Goal: Transaction & Acquisition: Purchase product/service

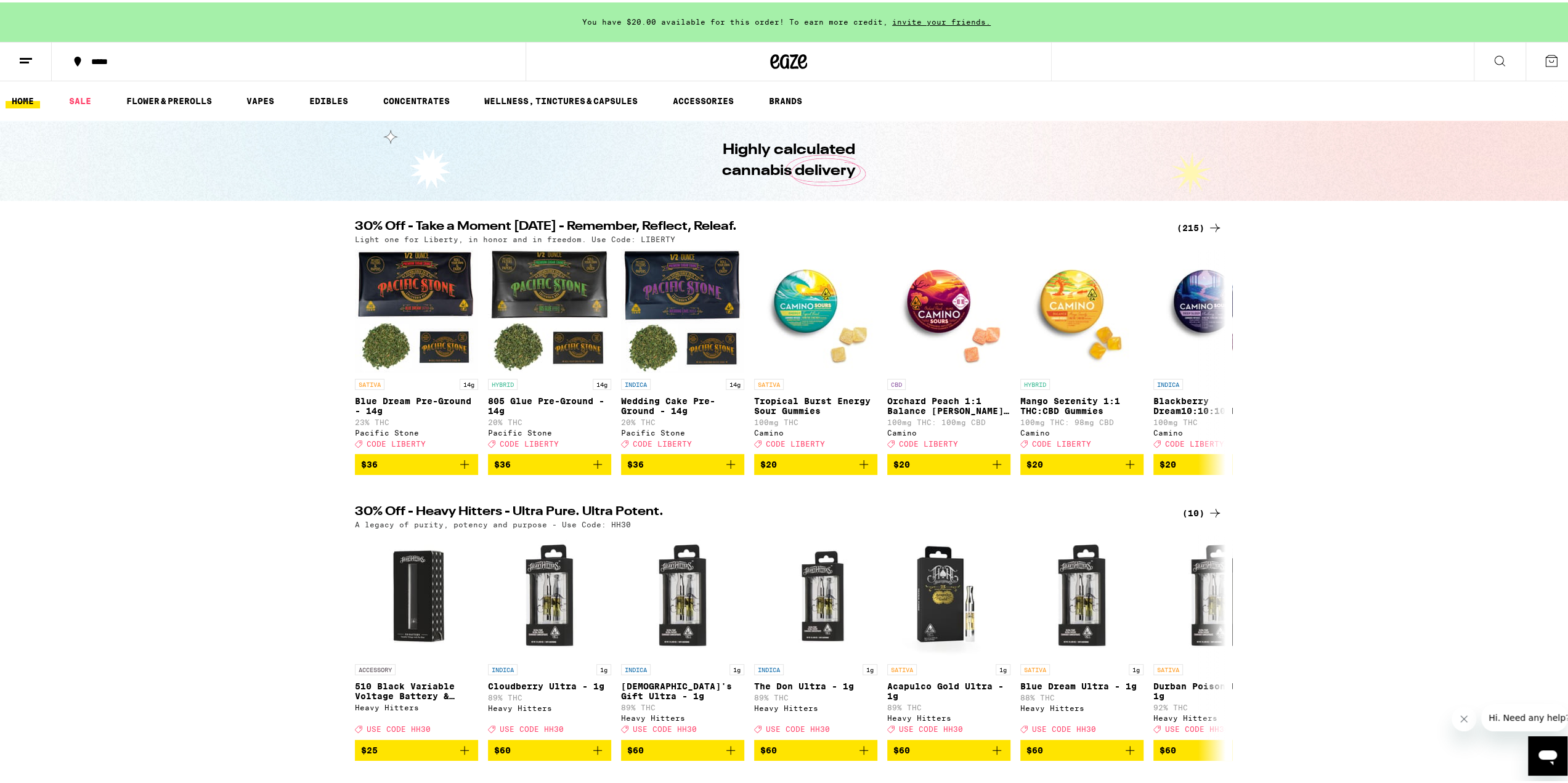
click at [30, 61] on icon at bounding box center [26, 58] width 15 height 15
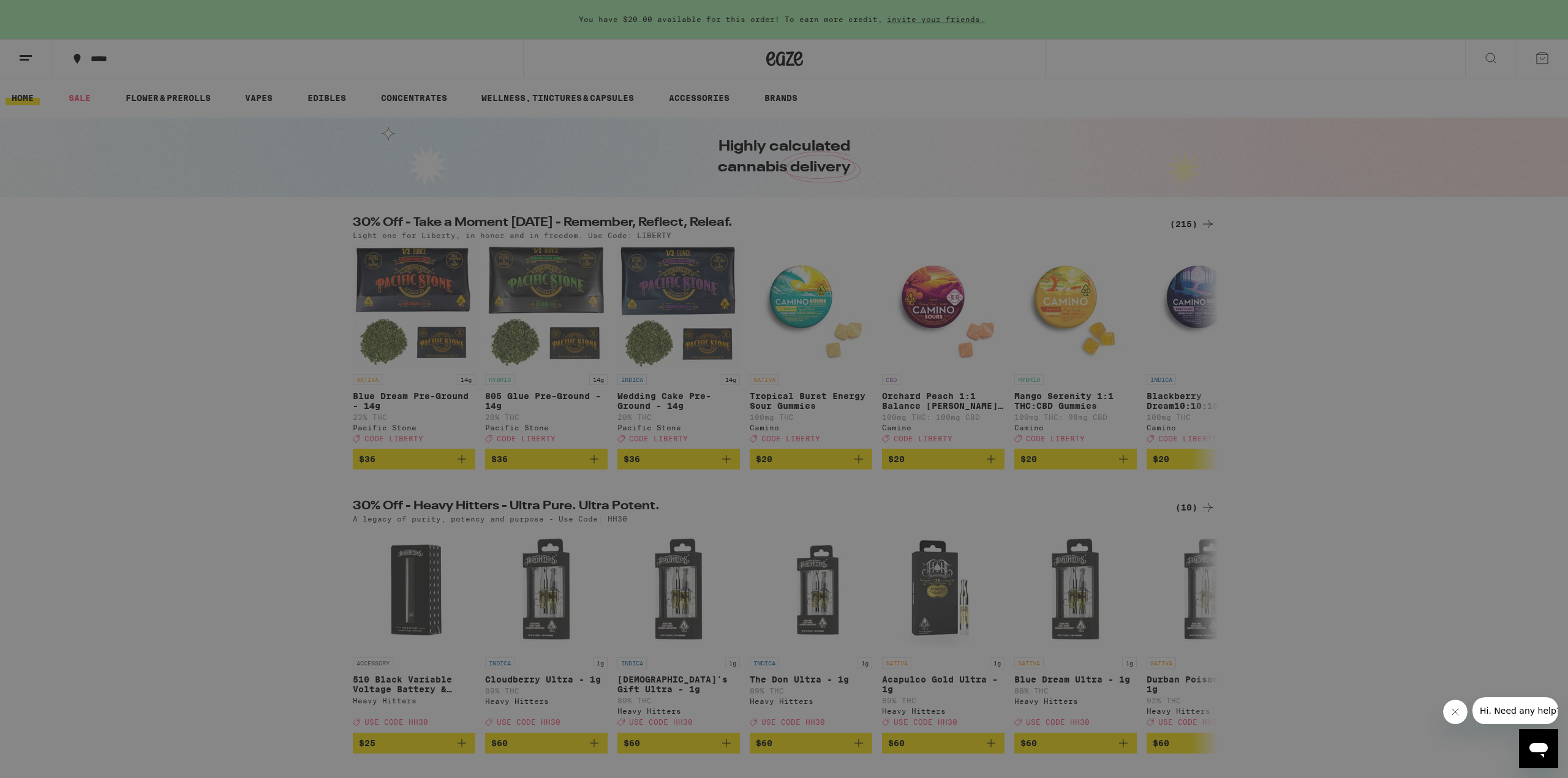
click at [25, 14] on icon at bounding box center [27, 20] width 25 height 25
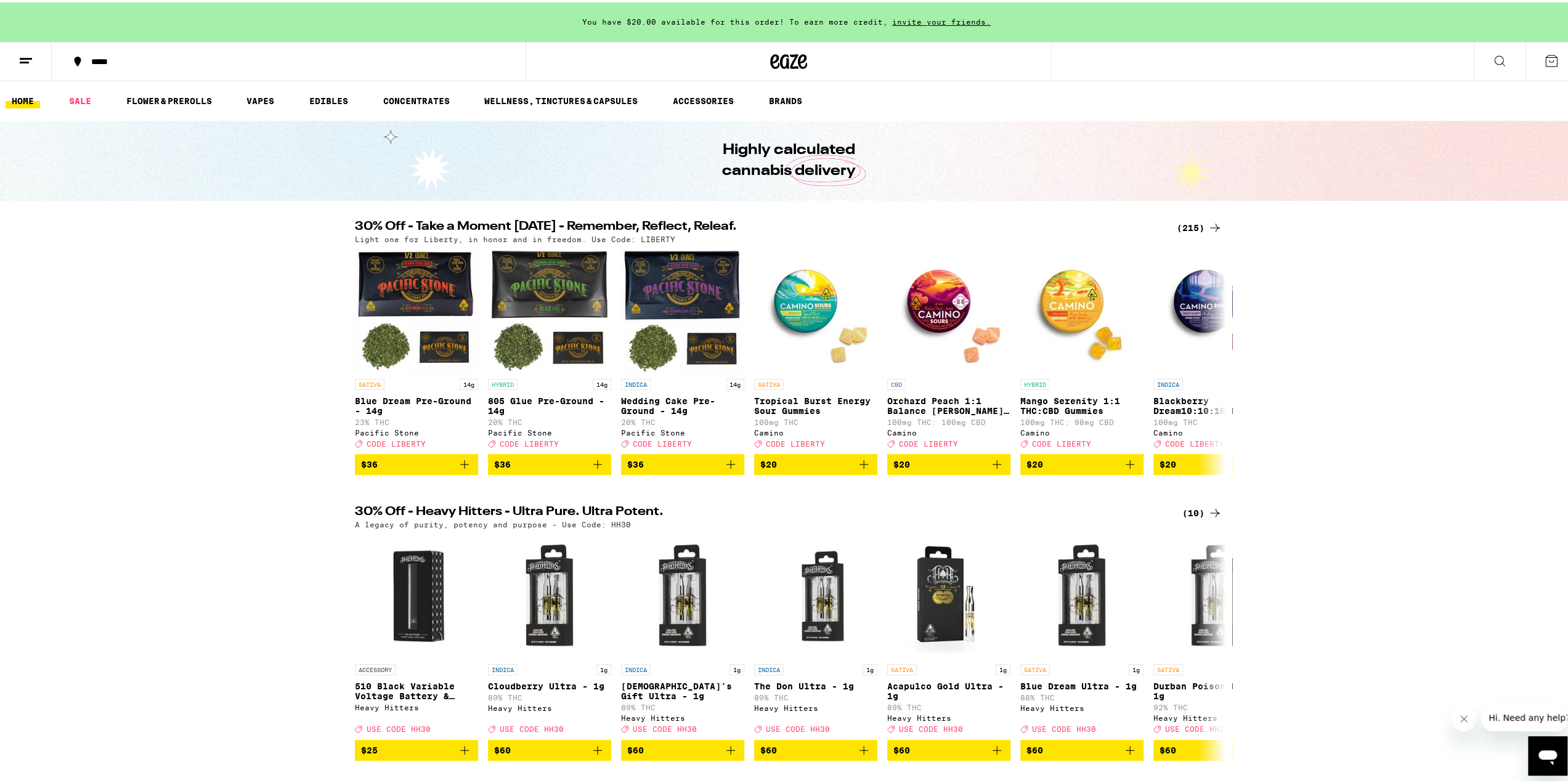
click at [1495, 57] on icon at bounding box center [1500, 58] width 15 height 15
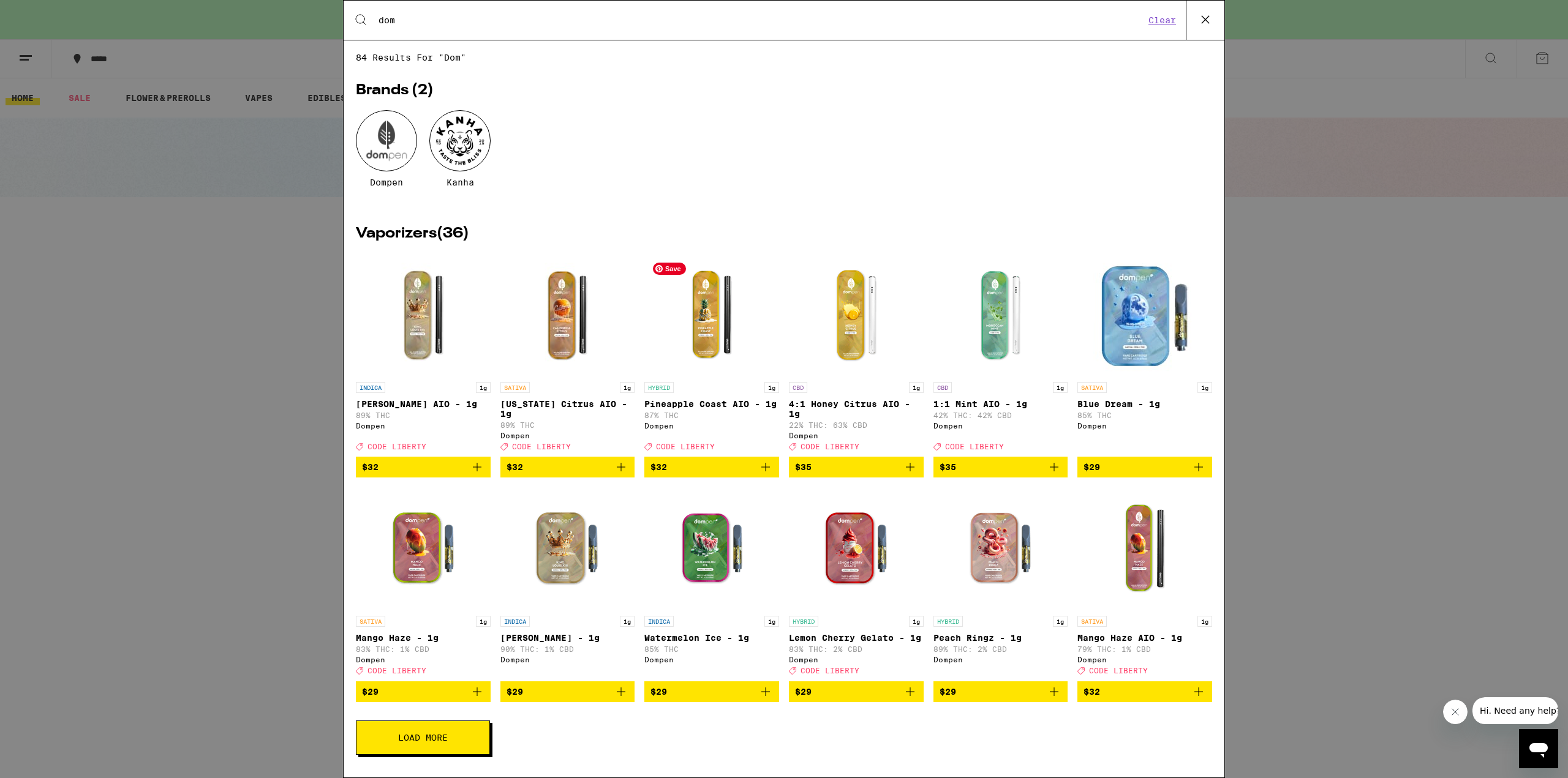
type input "dom"
click at [712, 325] on img "Open page for Pineapple Coast AIO - 1g from Dompen" at bounding box center [712, 314] width 123 height 123
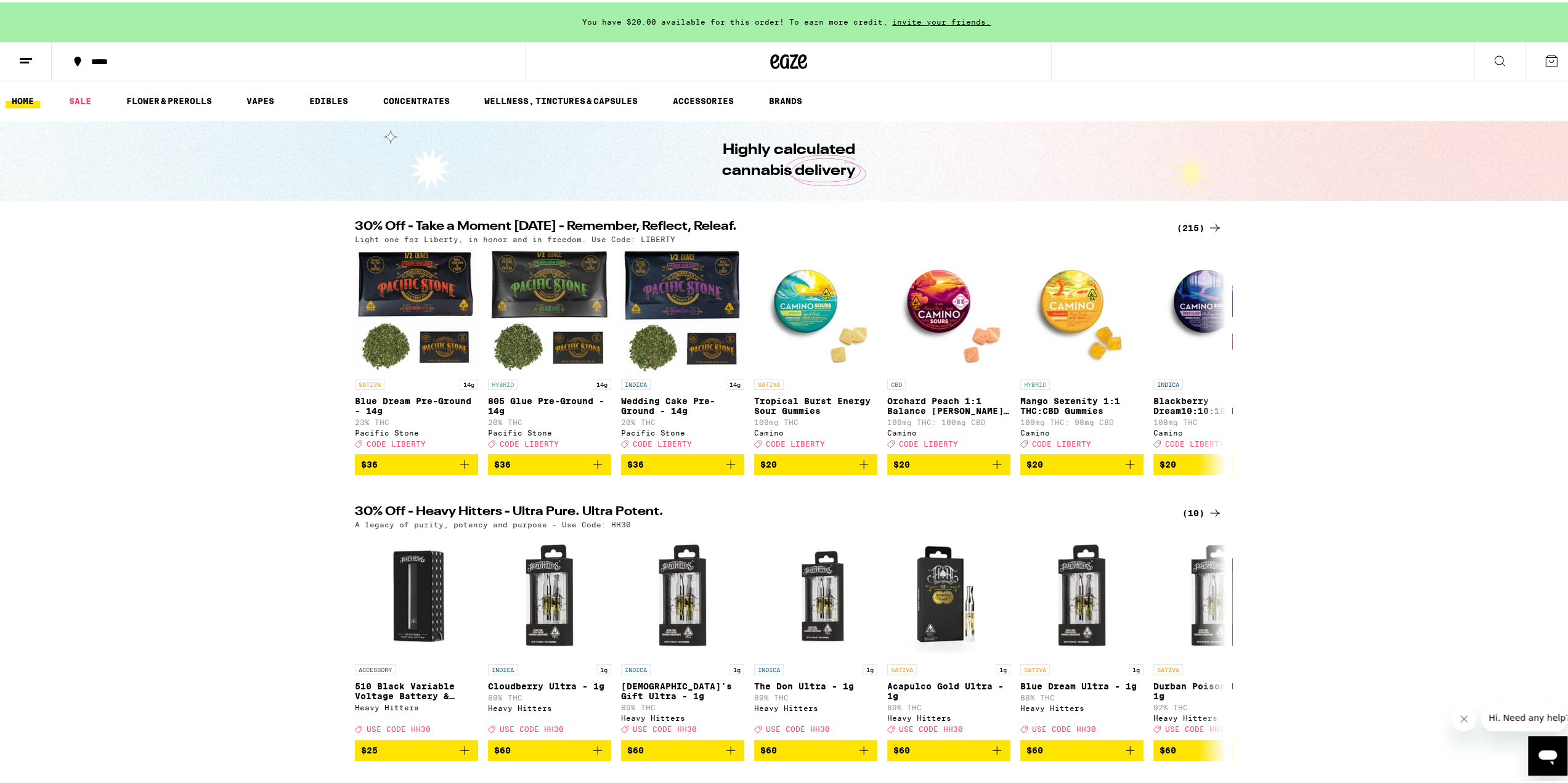
click at [1501, 56] on button at bounding box center [1500, 59] width 52 height 38
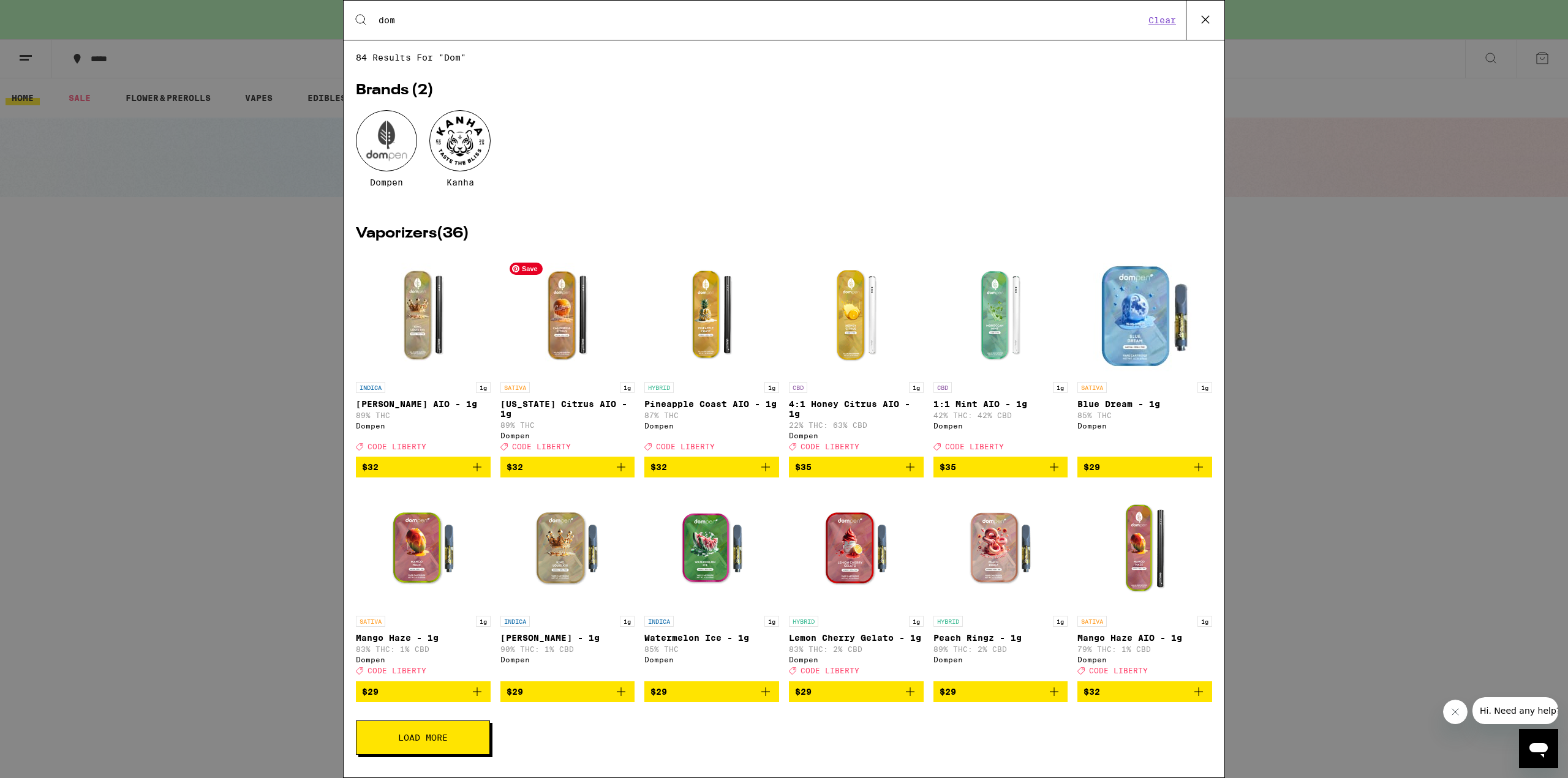
click at [573, 339] on img "Open page for California Citrus AIO - 1g from Dompen" at bounding box center [567, 314] width 123 height 123
